Goal: Information Seeking & Learning: Learn about a topic

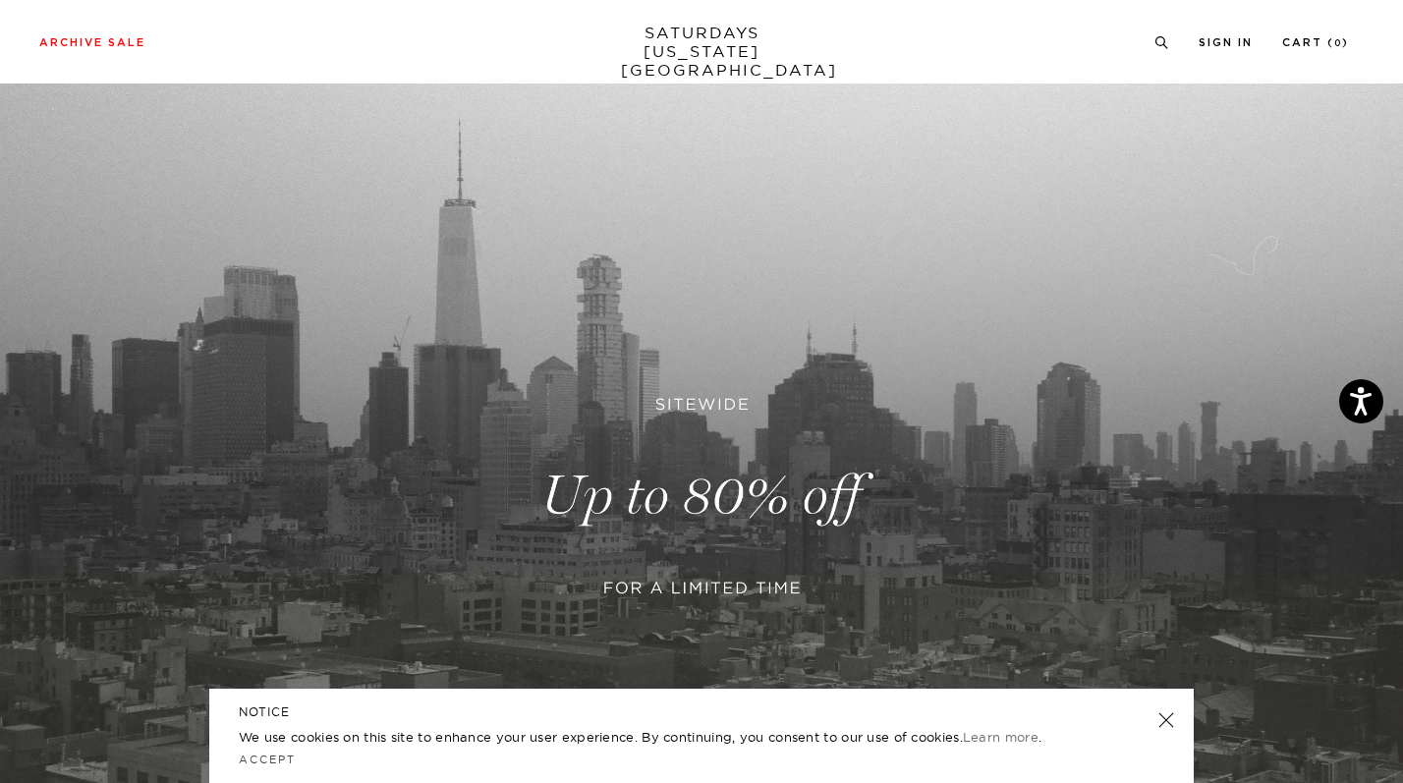
scroll to position [30, 0]
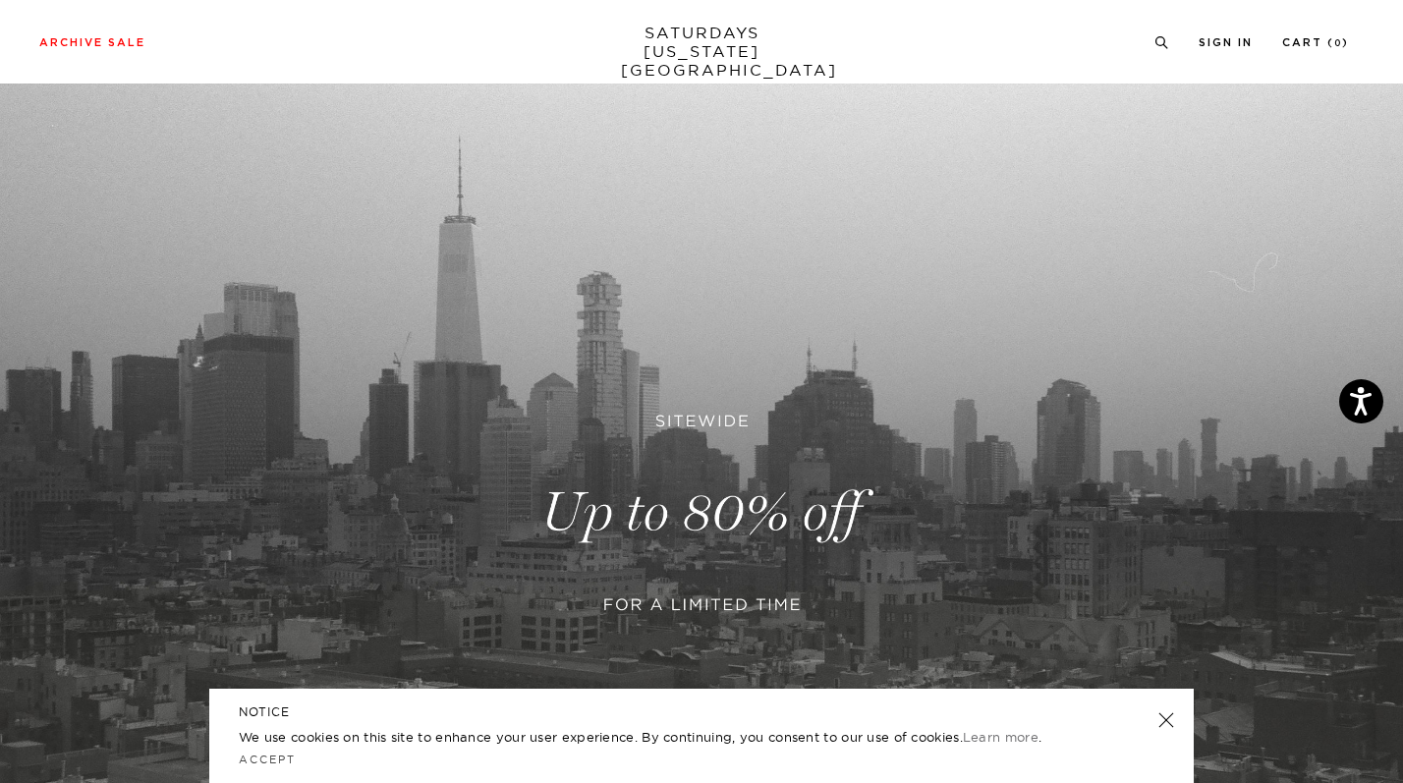
click at [698, 46] on link "SATURDAYS [US_STATE][GEOGRAPHIC_DATA]" at bounding box center [702, 52] width 162 height 56
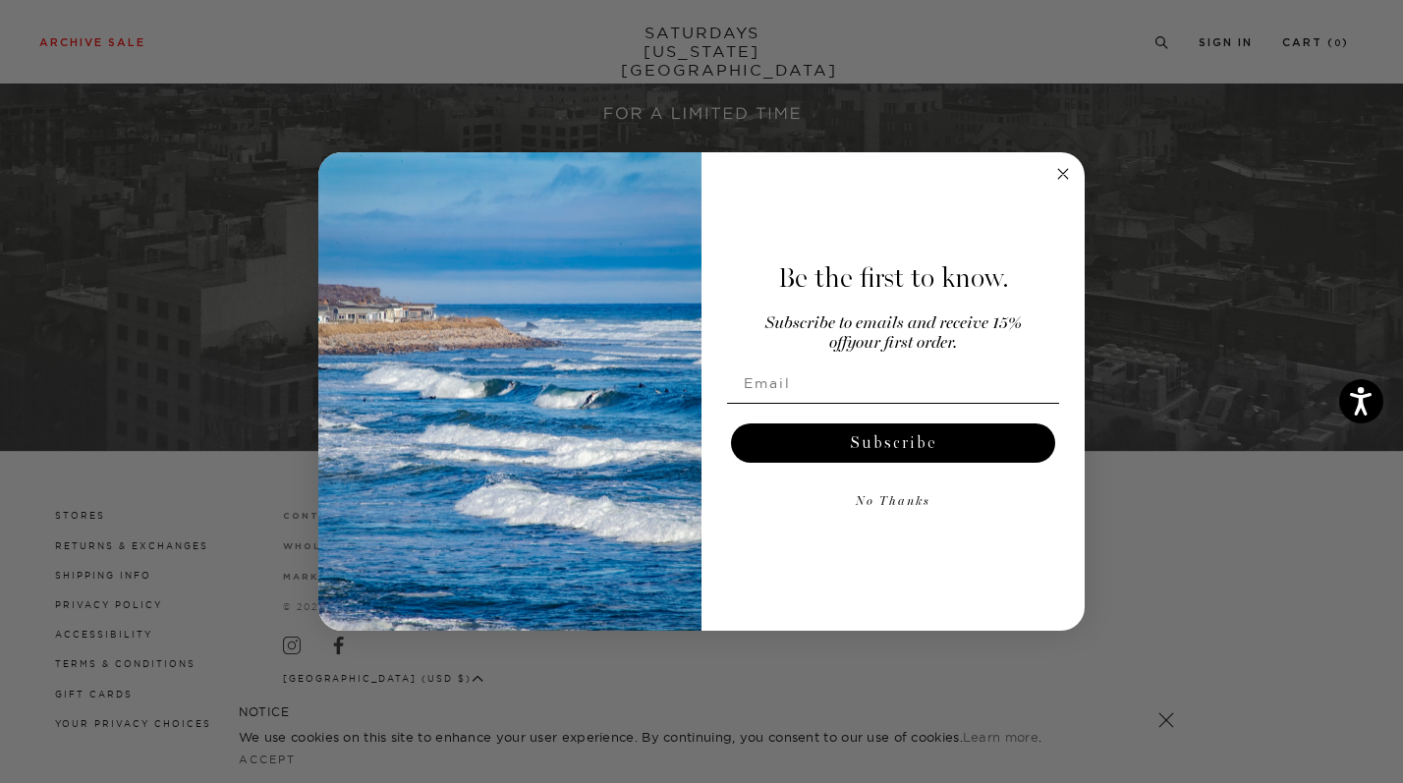
scroll to position [521, 0]
click at [1054, 173] on circle "Close dialog" at bounding box center [1063, 173] width 23 height 23
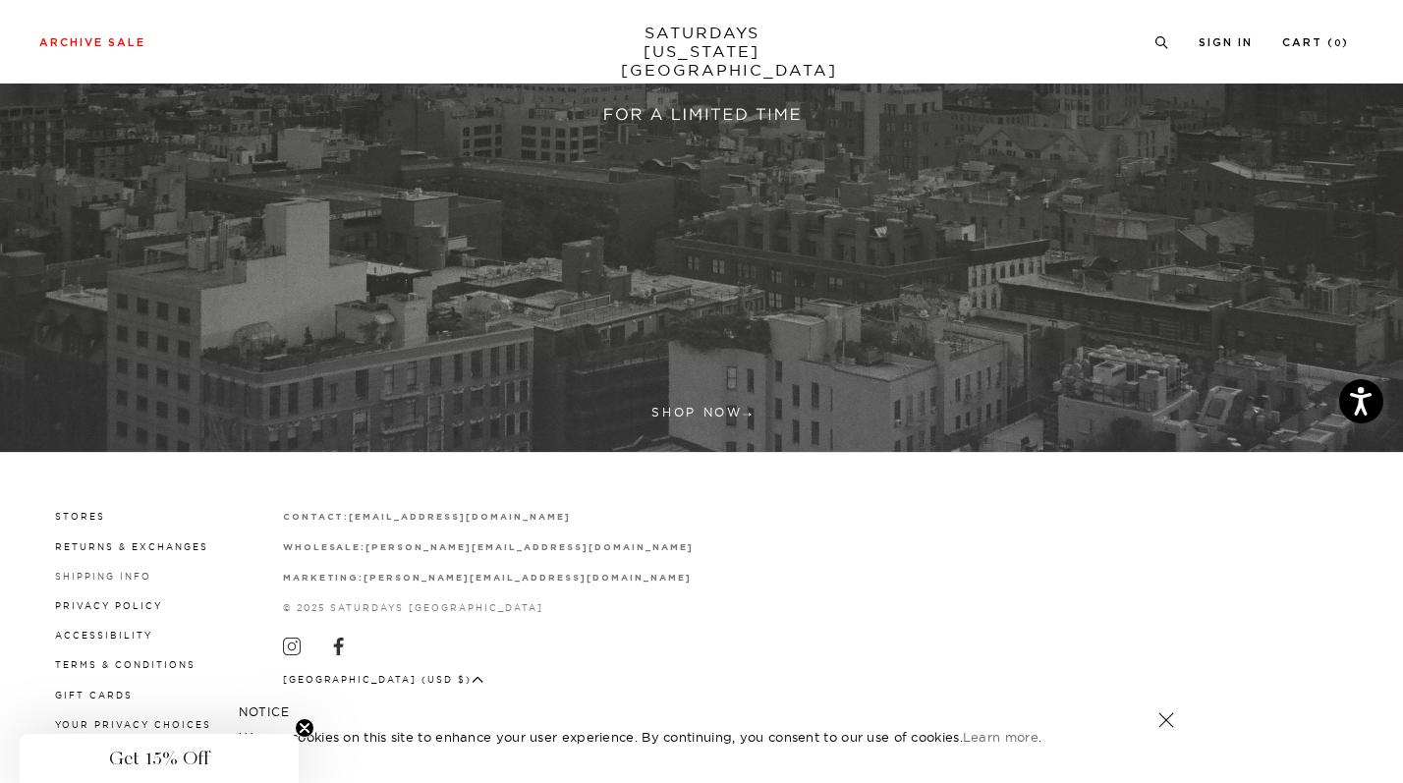
click at [84, 575] on link "Shipping Info" at bounding box center [103, 576] width 96 height 11
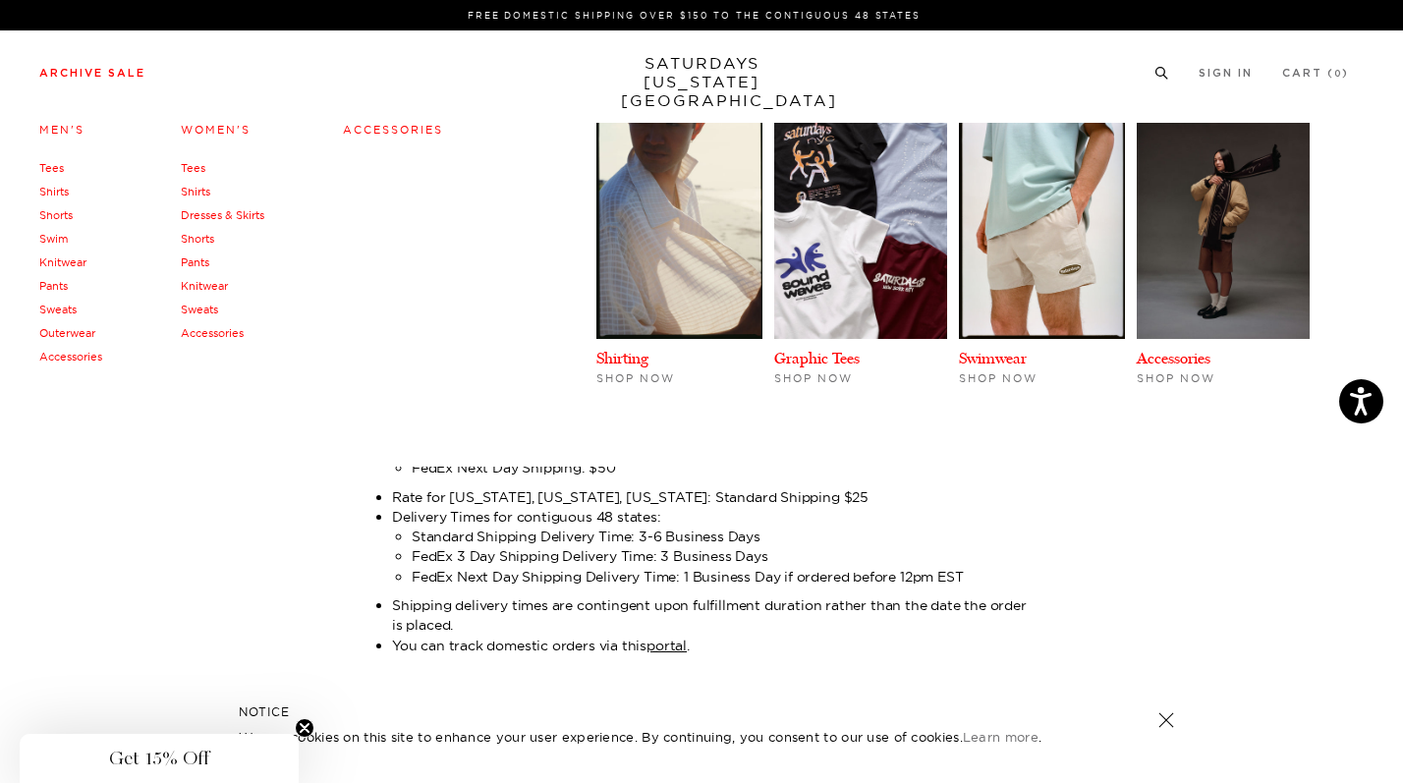
click at [201, 284] on link "Knitwear" at bounding box center [204, 286] width 47 height 14
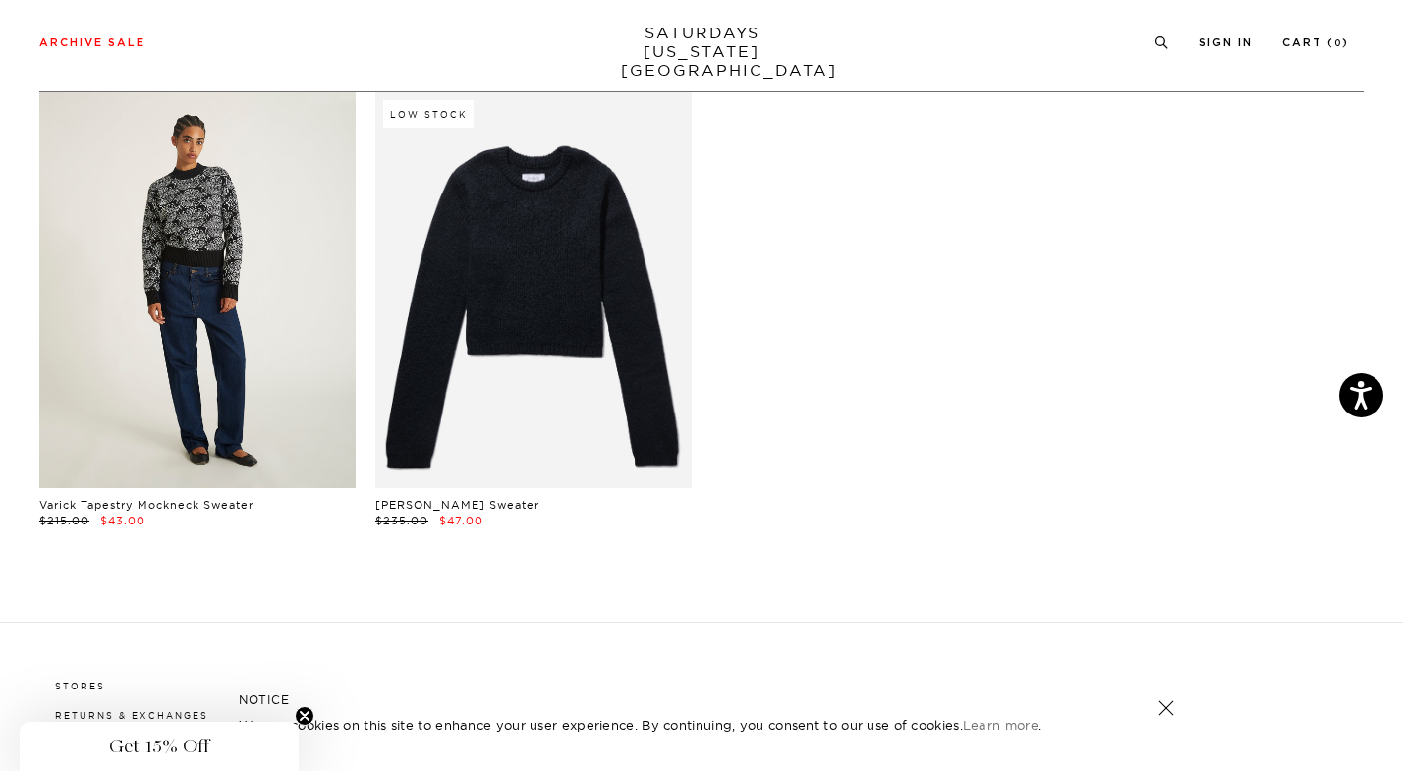
scroll to position [112, 0]
